Goal: Check status: Check status

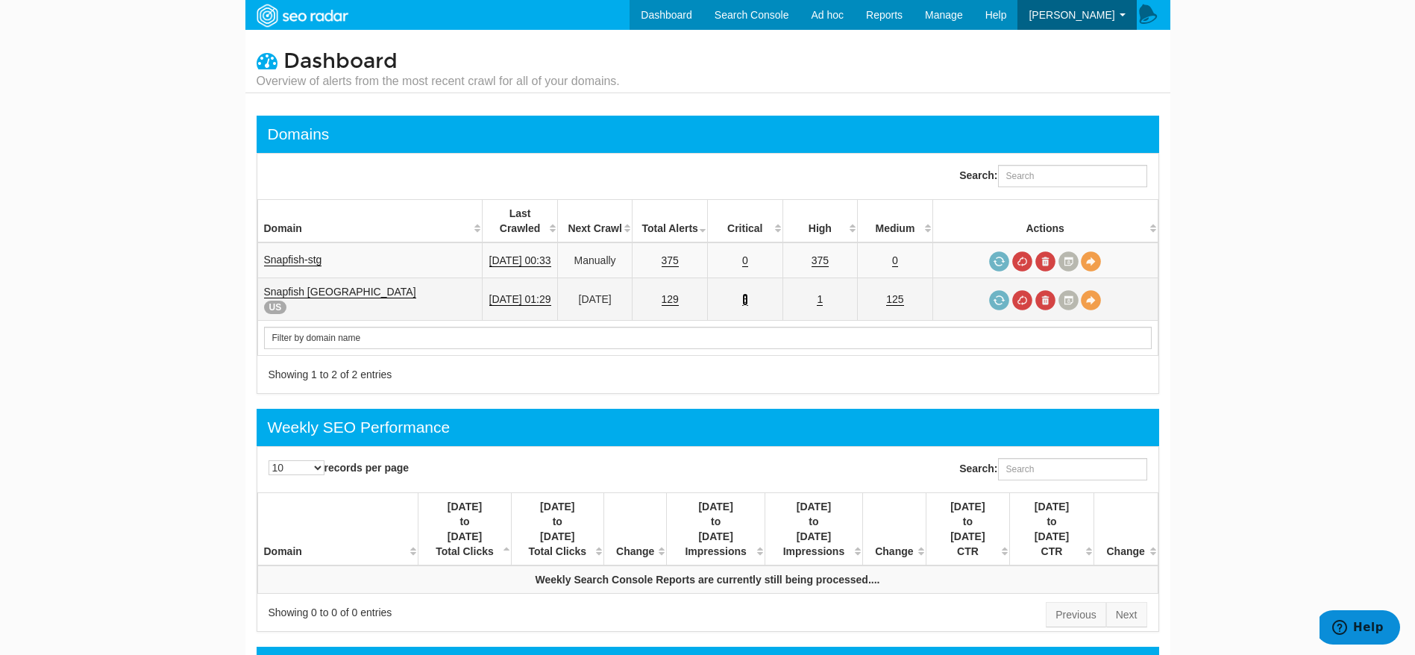
click at [748, 293] on link "3" at bounding box center [745, 299] width 6 height 13
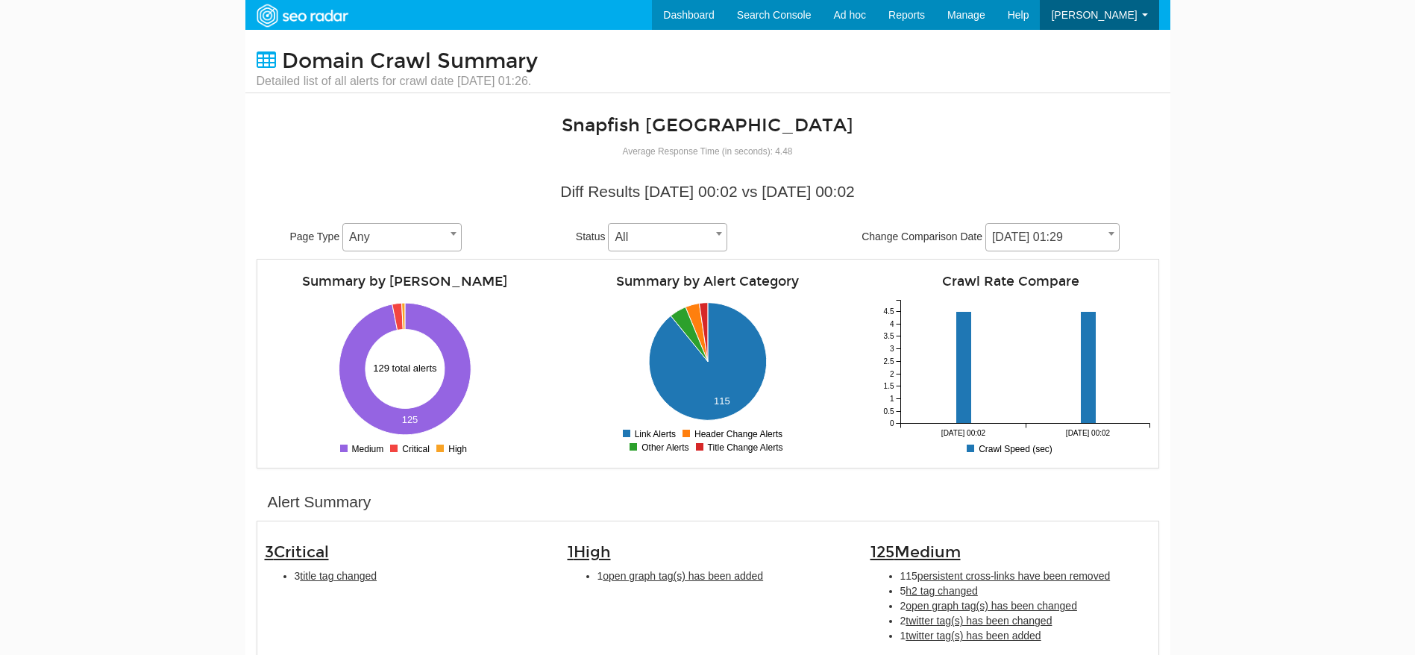
scroll to position [60, 0]
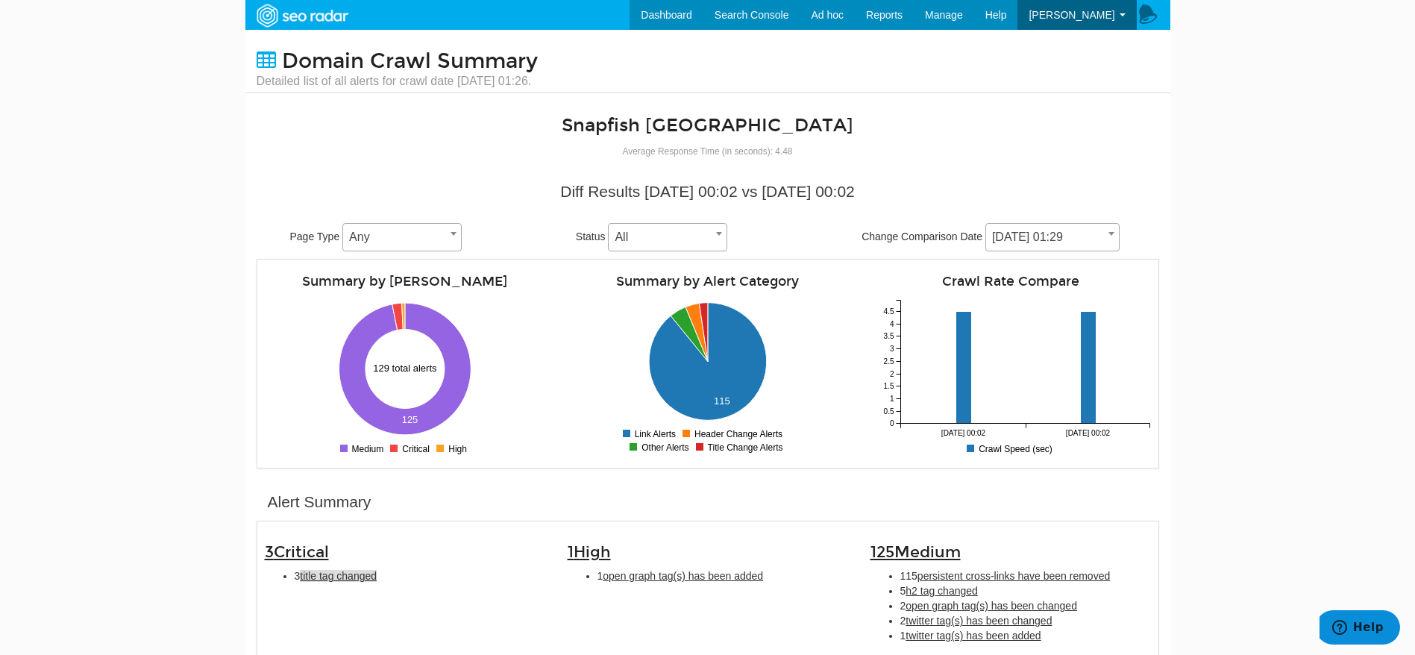
click at [356, 579] on span "title tag changed" at bounding box center [338, 576] width 77 height 12
type input "title tag changed"
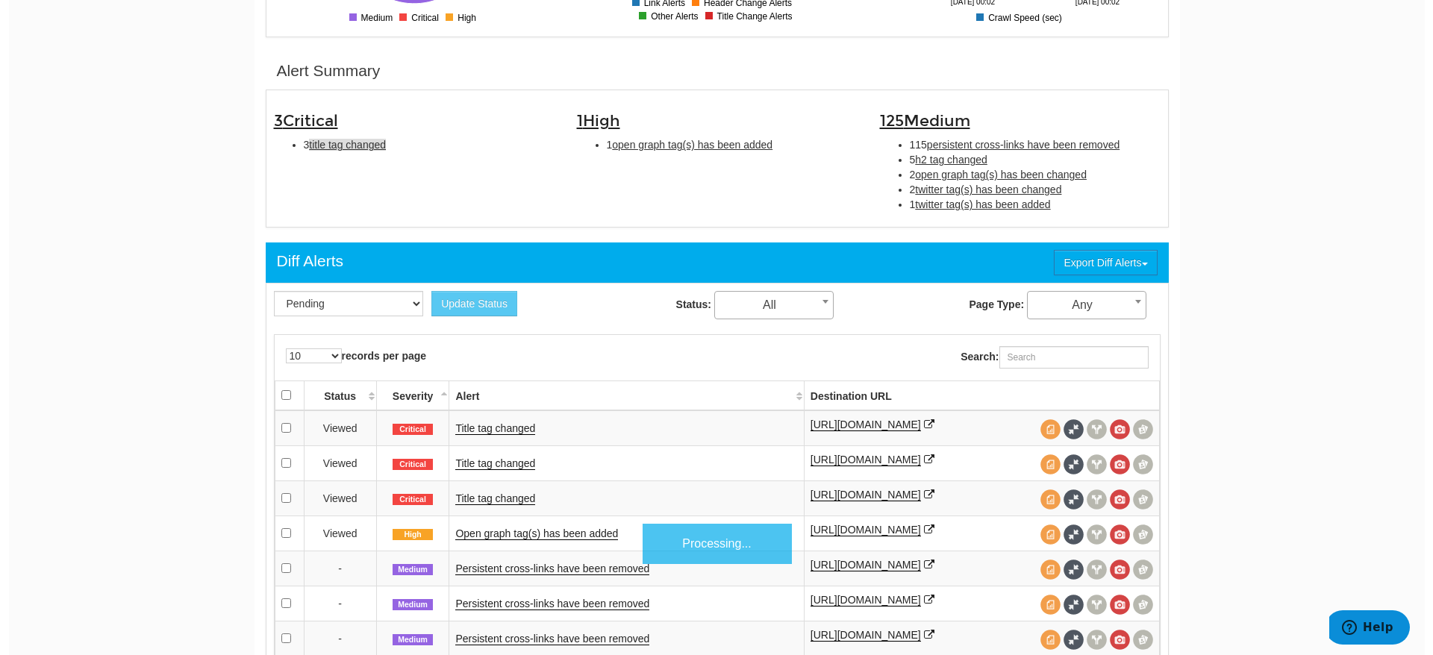
scroll to position [483, 0]
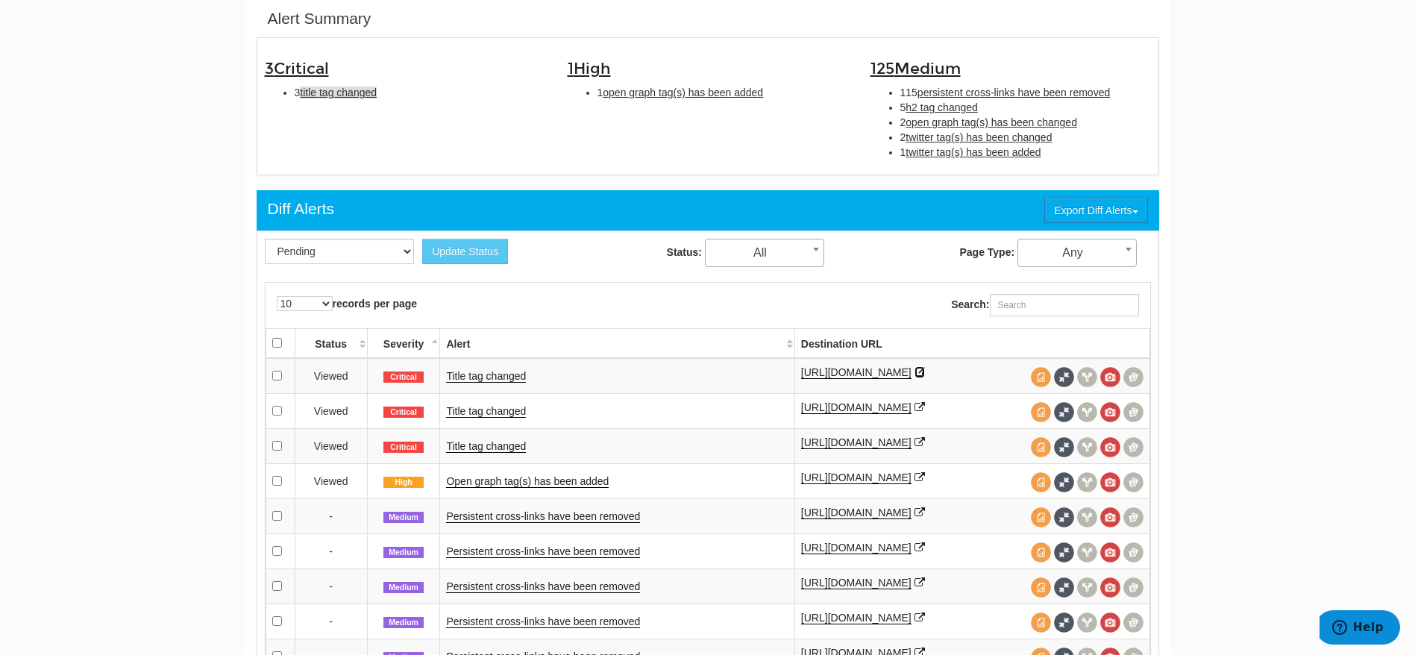
click at [915, 378] on icon at bounding box center [920, 372] width 10 height 10
click at [925, 413] on icon at bounding box center [920, 407] width 10 height 10
click at [915, 448] on icon at bounding box center [920, 442] width 10 height 10
click at [498, 377] on link "Title tag changed" at bounding box center [486, 376] width 80 height 13
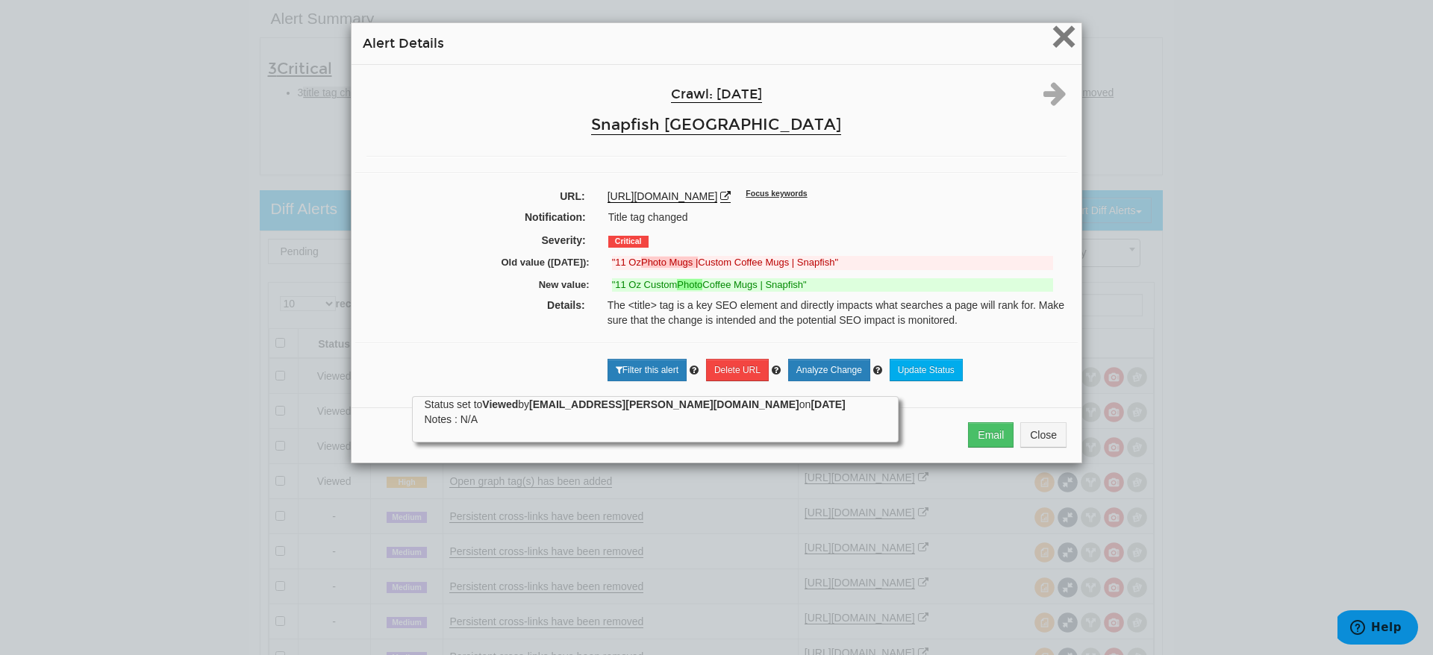
click at [1051, 43] on span "×" at bounding box center [1064, 36] width 26 height 50
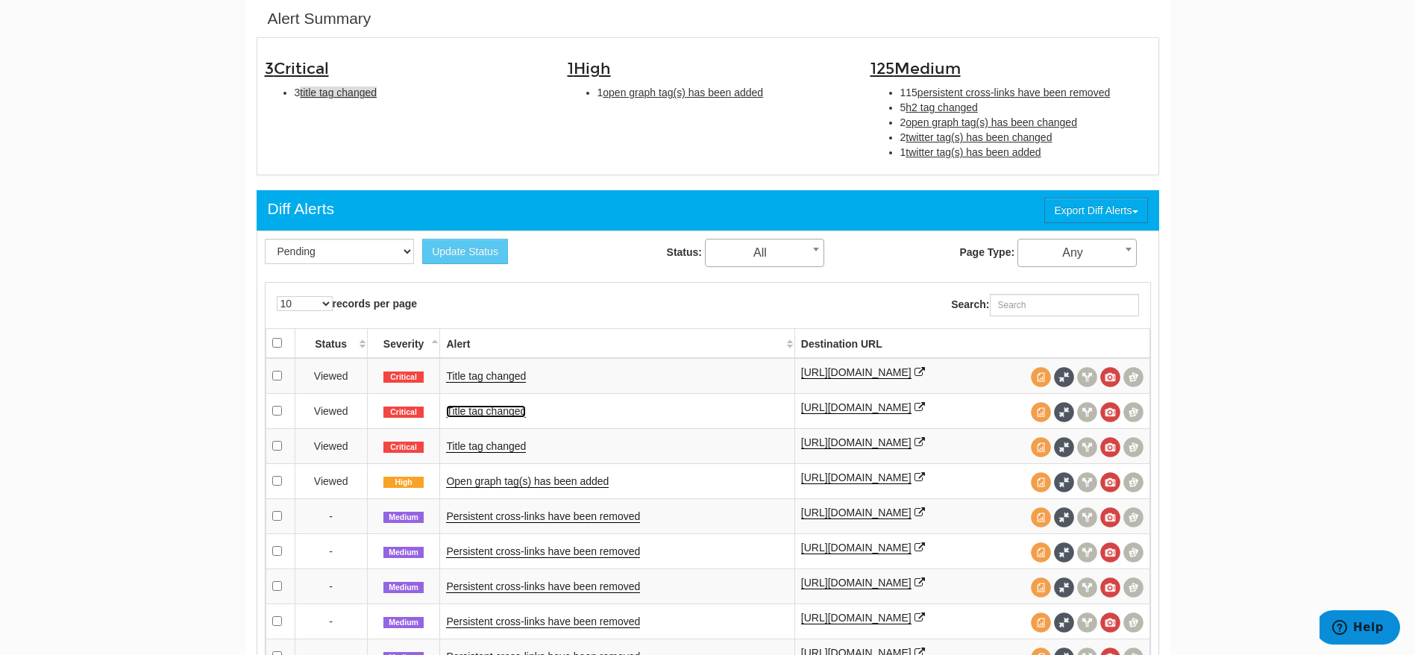
click at [481, 418] on link "Title tag changed" at bounding box center [486, 411] width 80 height 13
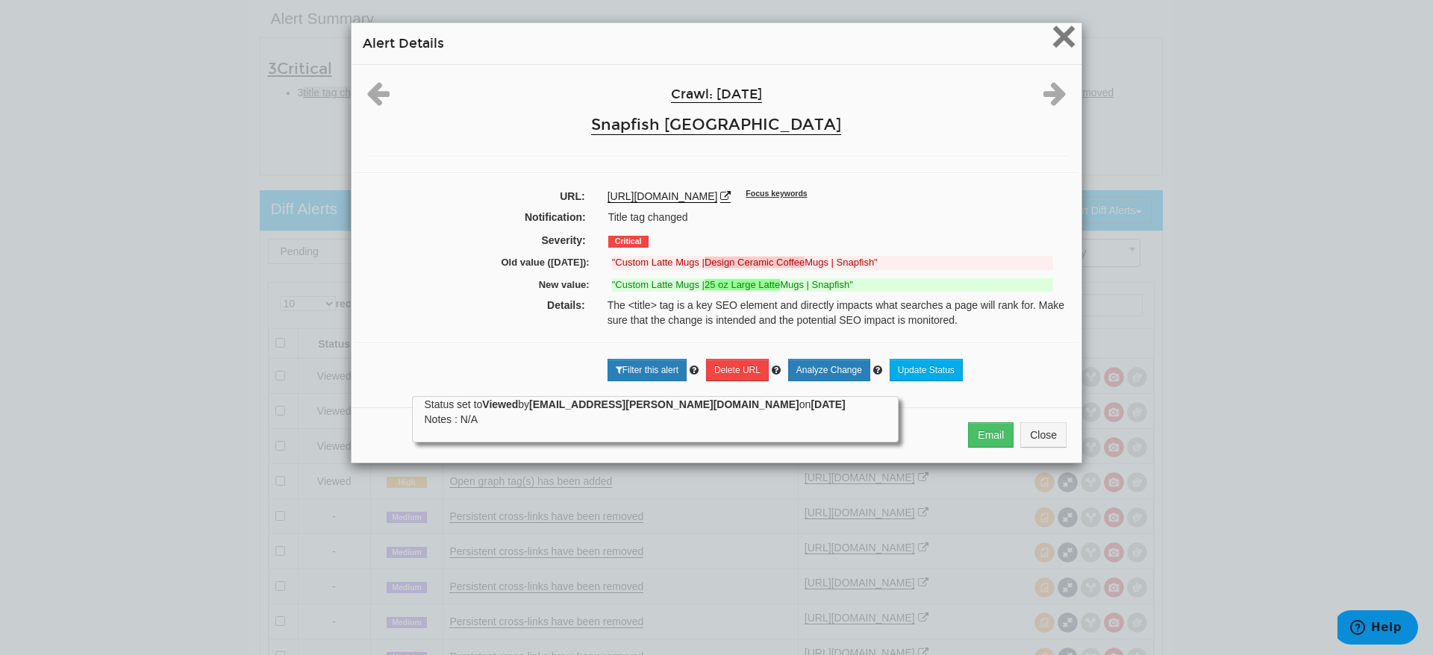
click at [1058, 34] on span "×" at bounding box center [1064, 36] width 26 height 50
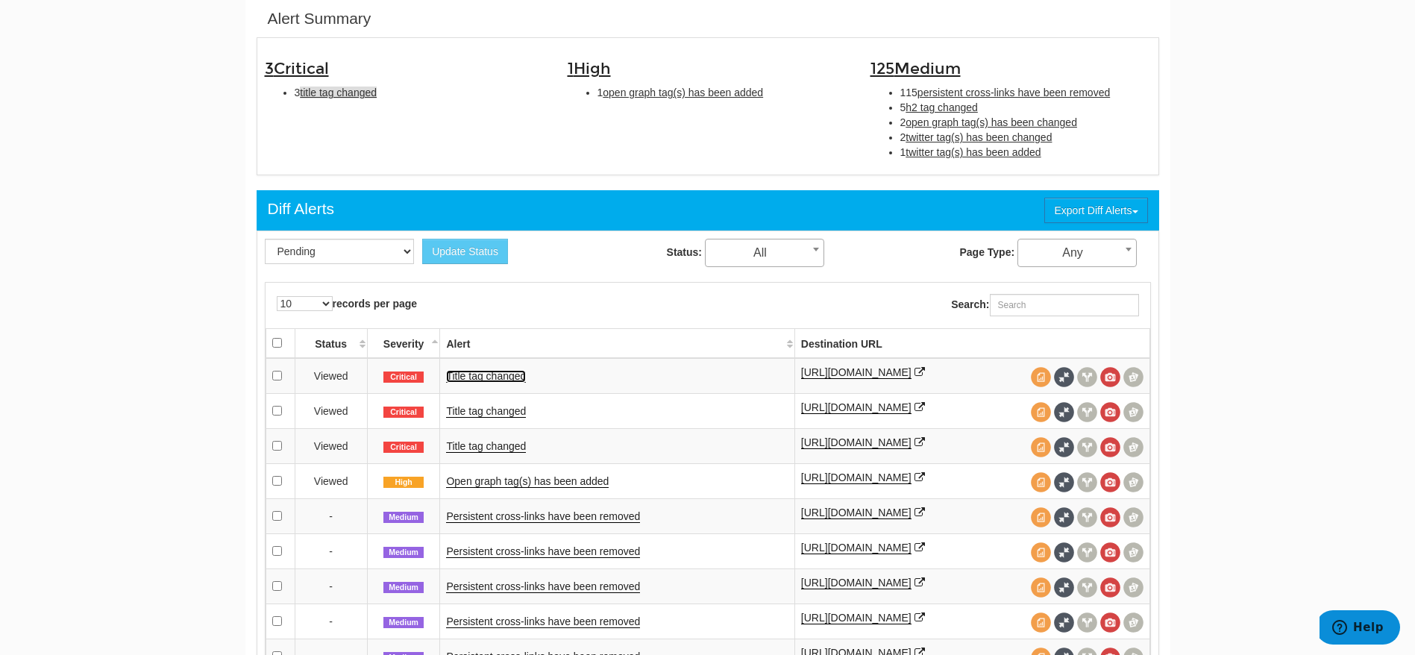
click at [489, 377] on link "Title tag changed" at bounding box center [486, 376] width 80 height 13
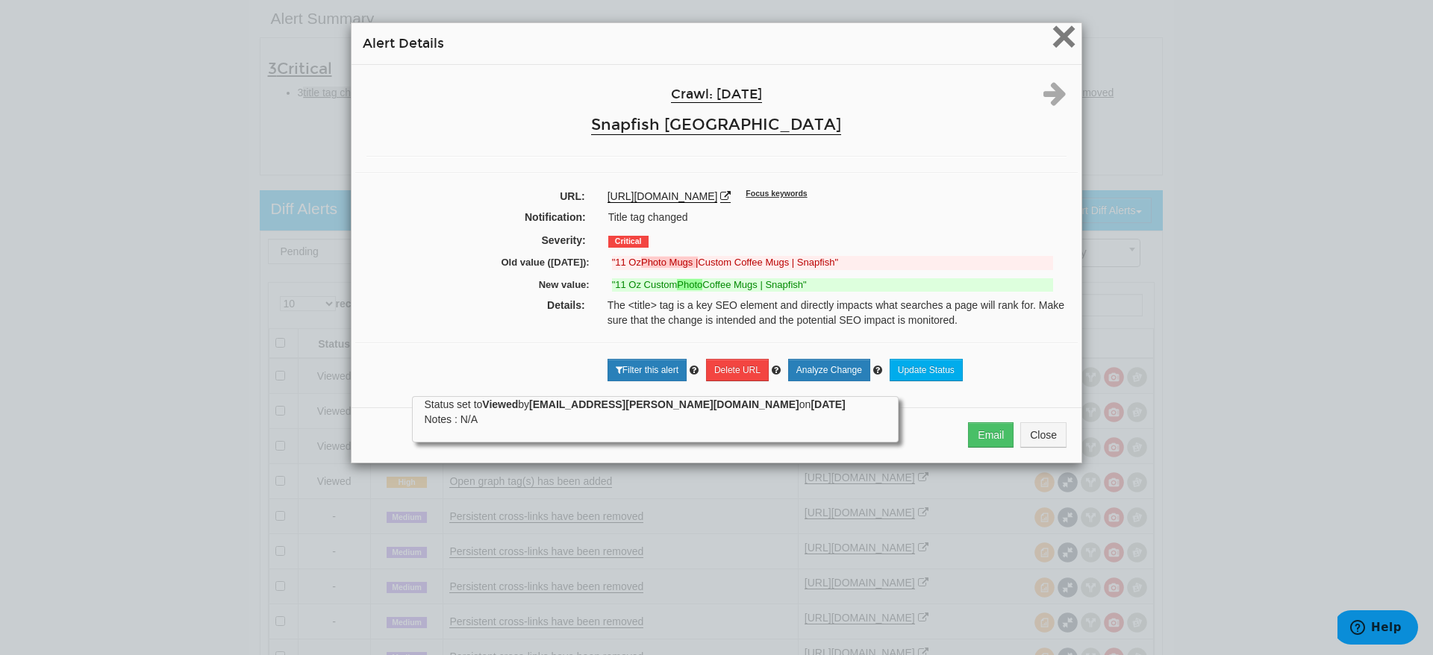
click at [1053, 22] on span "×" at bounding box center [1064, 36] width 26 height 50
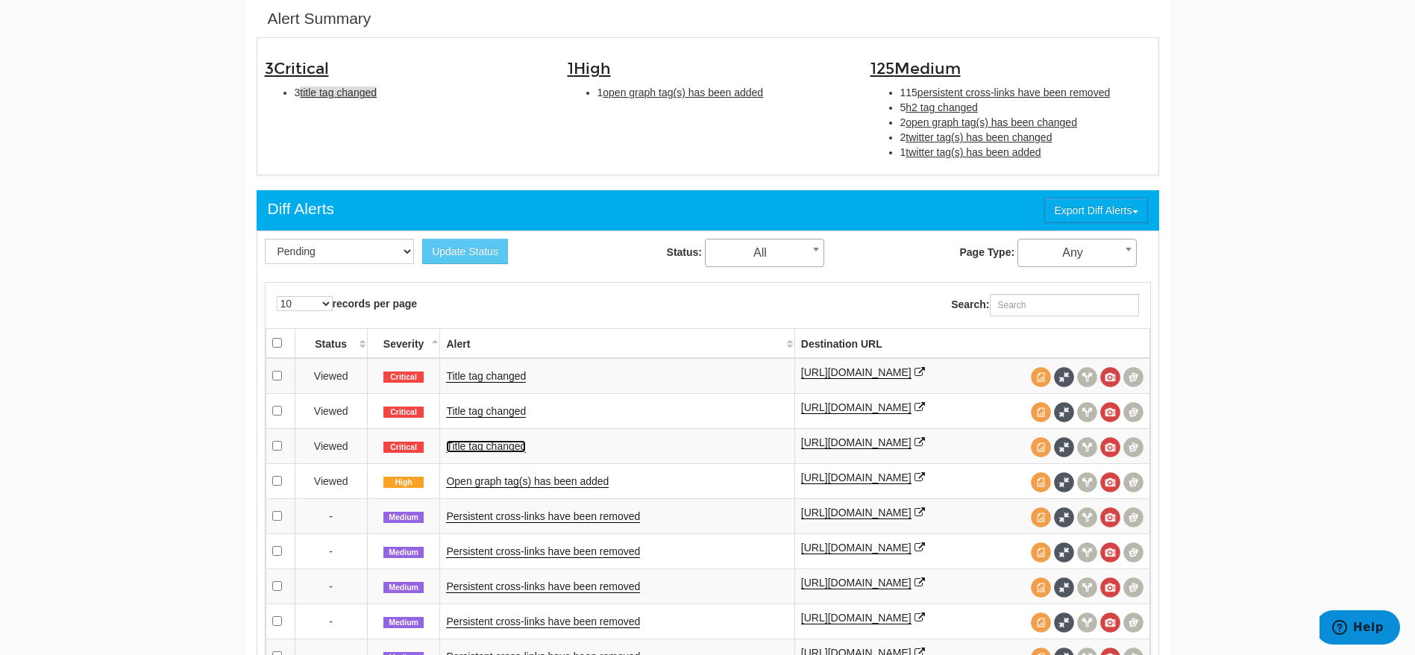
click at [483, 453] on link "Title tag changed" at bounding box center [486, 446] width 80 height 13
